Goal: Information Seeking & Learning: Learn about a topic

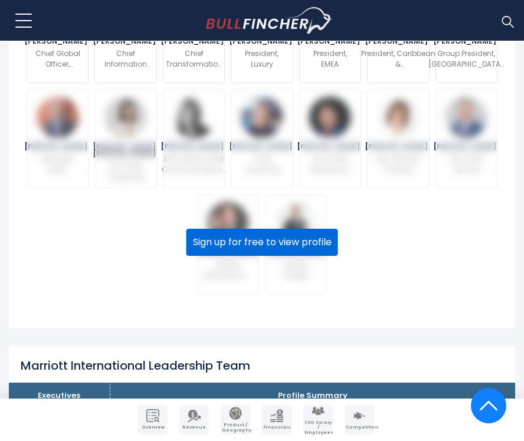
scroll to position [585, 0]
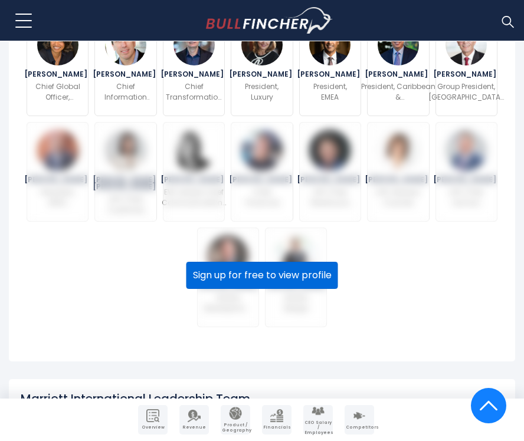
click at [261, 289] on button "Sign up for free to view profile" at bounding box center [262, 275] width 152 height 27
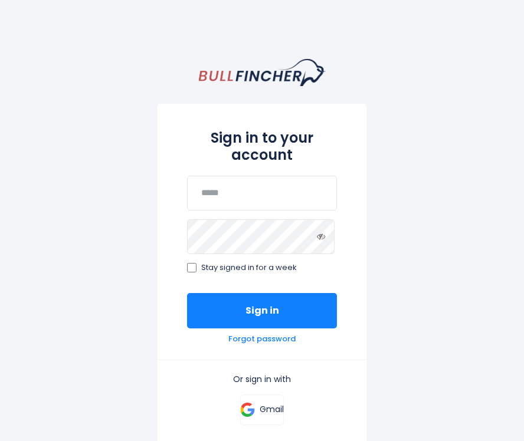
scroll to position [44, 0]
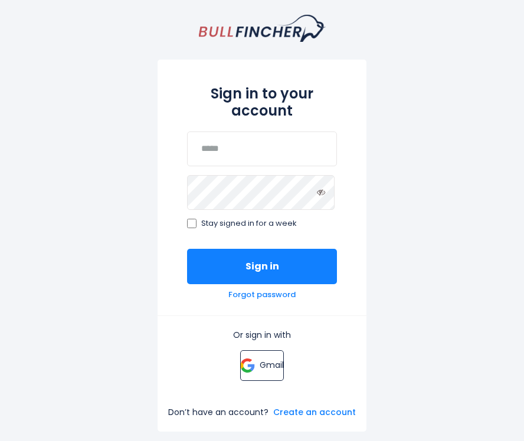
click at [267, 372] on link "Gmail" at bounding box center [262, 365] width 44 height 31
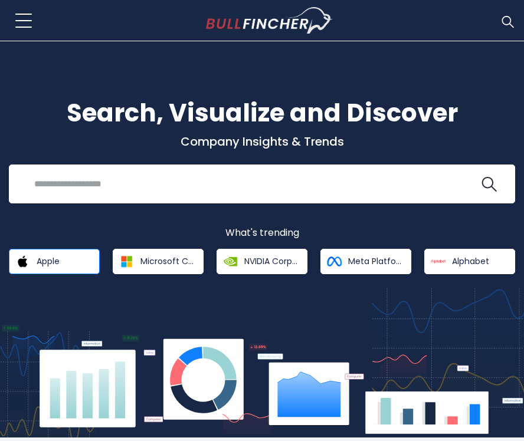
click at [67, 264] on link "Apple" at bounding box center [54, 261] width 91 height 25
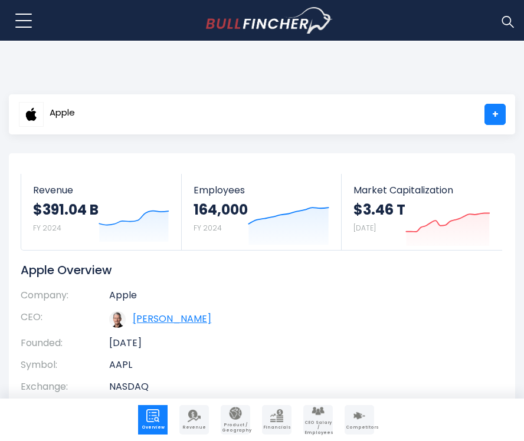
click at [181, 320] on link "Timothy D. Cook" at bounding box center [172, 319] width 78 height 14
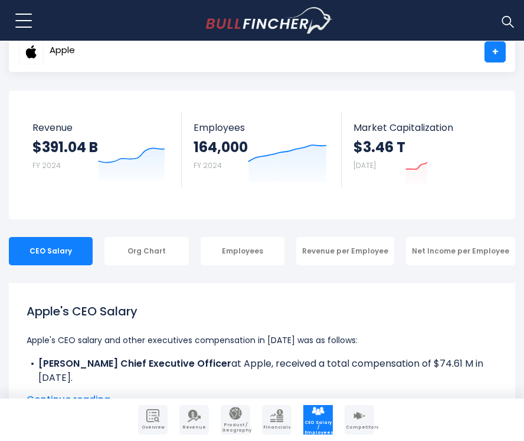
scroll to position [44, 0]
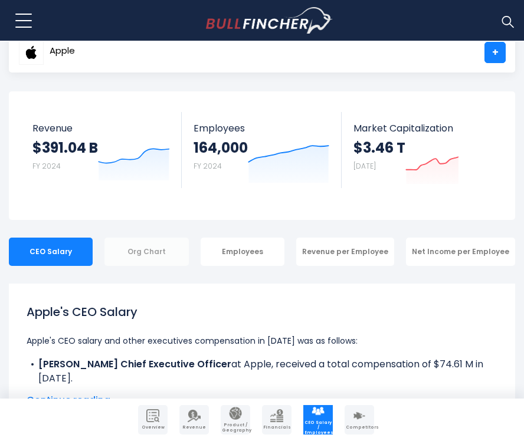
click at [171, 263] on div "Org Chart" at bounding box center [146, 252] width 84 height 28
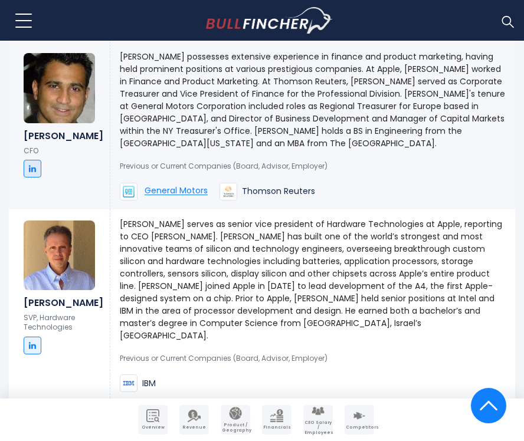
scroll to position [1108, 0]
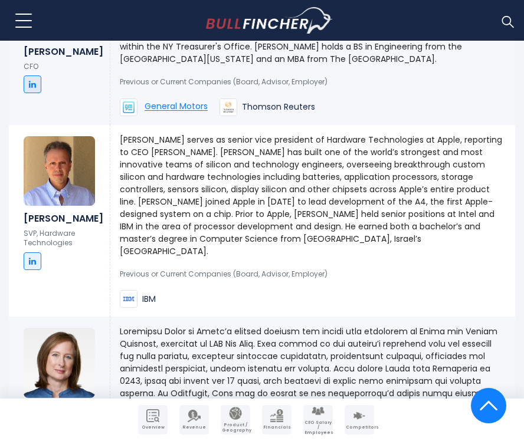
click at [245, 286] on div "Previous or Current Companies (Board, Advisor, Employer) IBM" at bounding box center [313, 283] width 386 height 51
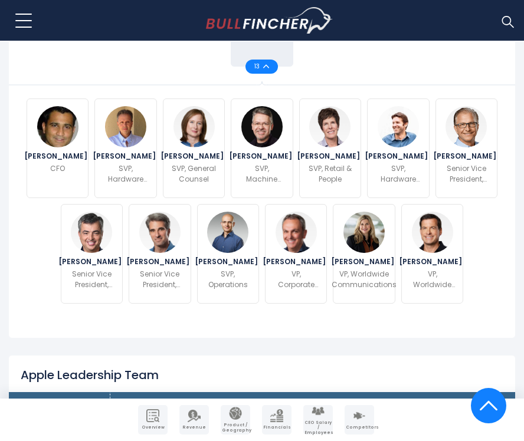
scroll to position [0, 0]
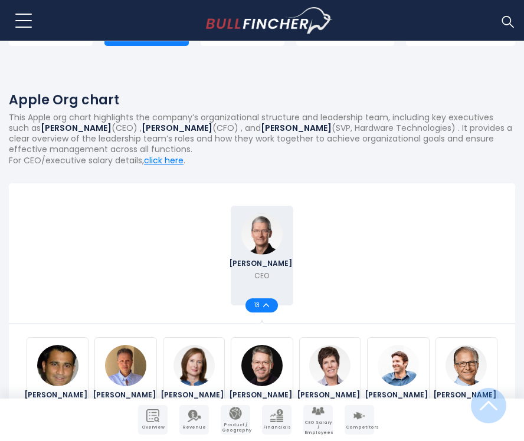
scroll to position [396, 0]
